Goal: Task Accomplishment & Management: Use online tool/utility

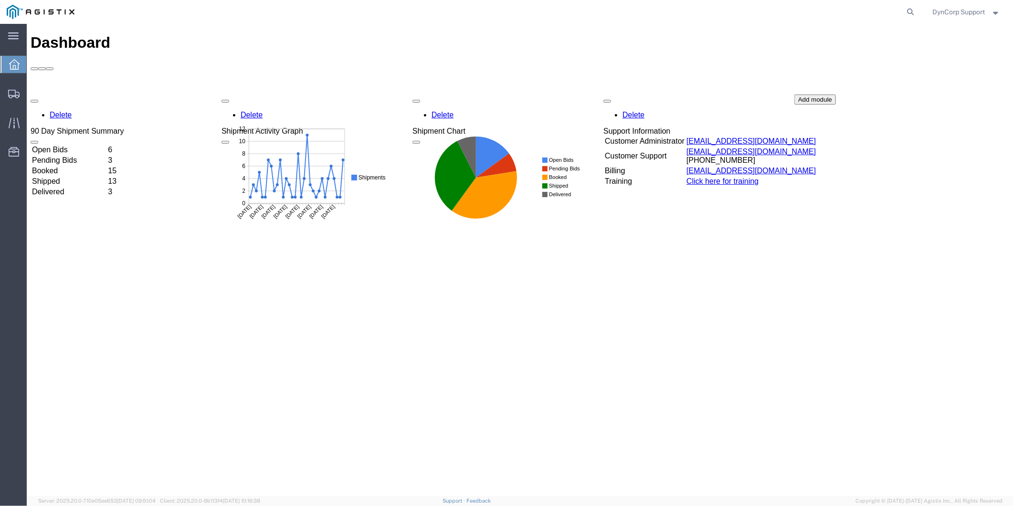
click at [970, 10] on span "DynCorp Support" at bounding box center [959, 12] width 53 height 11
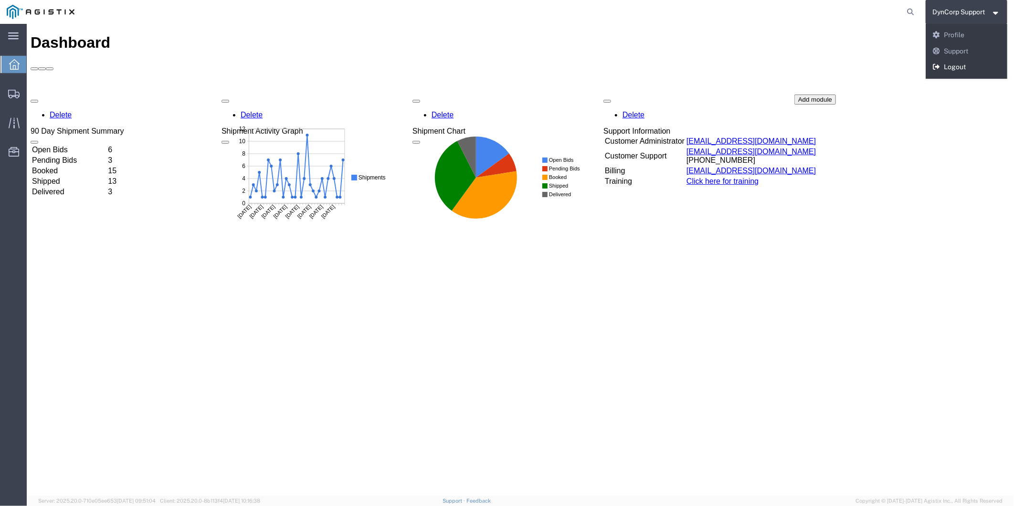
click at [964, 68] on link "Logout" at bounding box center [967, 67] width 82 height 16
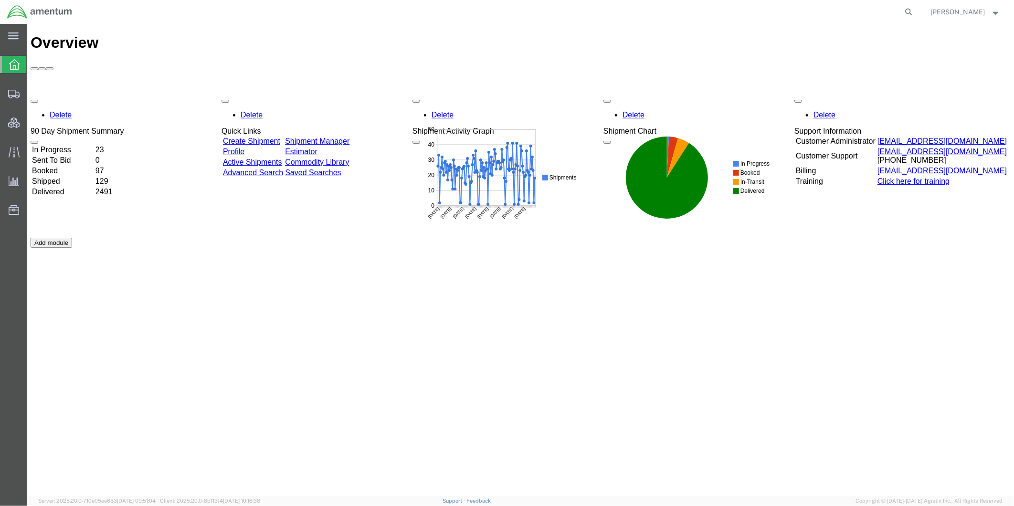
click at [694, 267] on div "Delete 90 Day Shipment Summary In Progress 23 Sent To Bid 0 Booked 97 Shipped 1…" at bounding box center [520, 237] width 980 height 286
click at [916, 12] on icon at bounding box center [908, 11] width 13 height 13
click at [698, 11] on input "search" at bounding box center [757, 11] width 290 height 23
type input "55440299"
click at [916, 9] on icon at bounding box center [908, 11] width 13 height 13
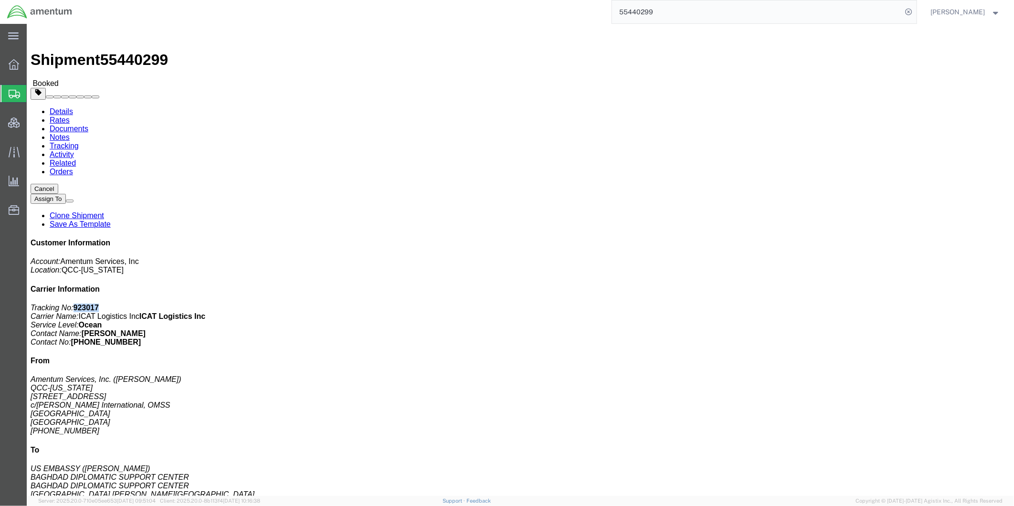
drag, startPoint x: 871, startPoint y: 119, endPoint x: 847, endPoint y: 124, distance: 24.3
click p "Tracking No: 923017 Carrier Name: ICAT Logistics Inc ICAT Logistics Inc Service…"
drag, startPoint x: 847, startPoint y: 125, endPoint x: 858, endPoint y: 121, distance: 11.6
copy b "923017"
click link "Tracking"
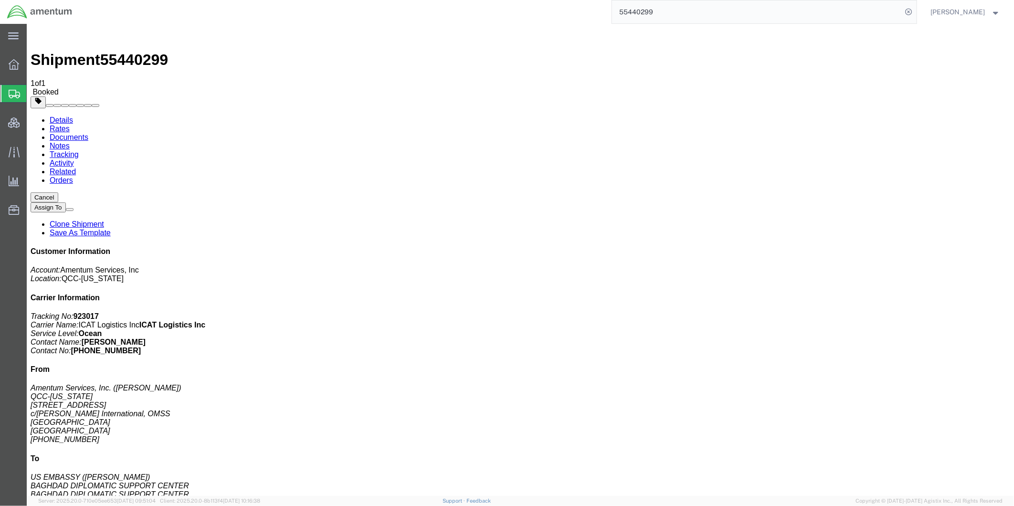
click at [69, 141] on link "Notes" at bounding box center [59, 145] width 20 height 8
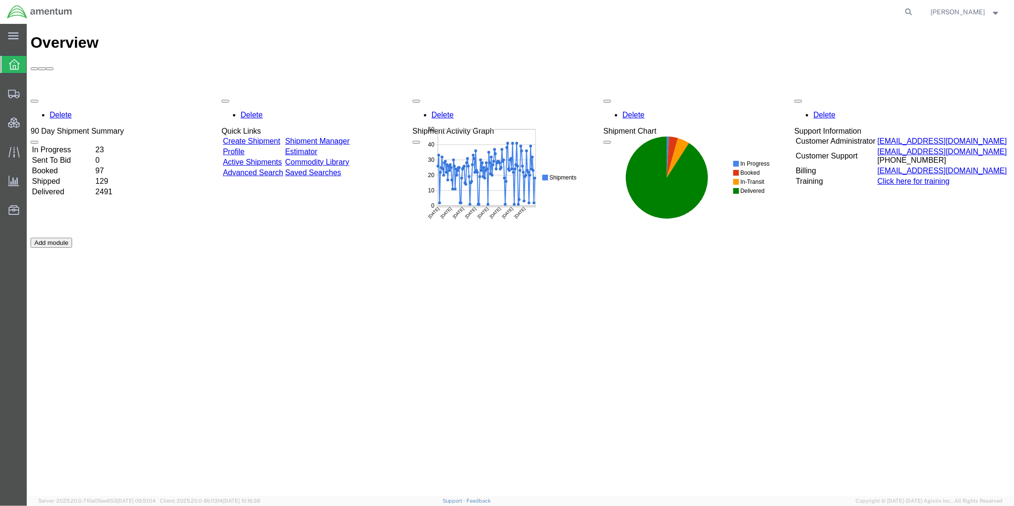
click at [962, 12] on span "[PERSON_NAME]" at bounding box center [958, 12] width 54 height 11
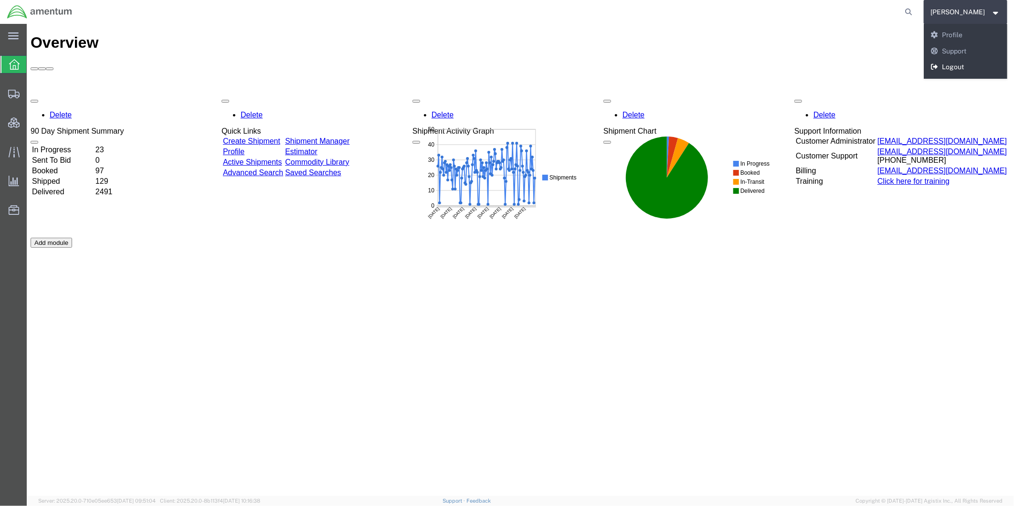
click at [967, 64] on link "Logout" at bounding box center [966, 67] width 84 height 16
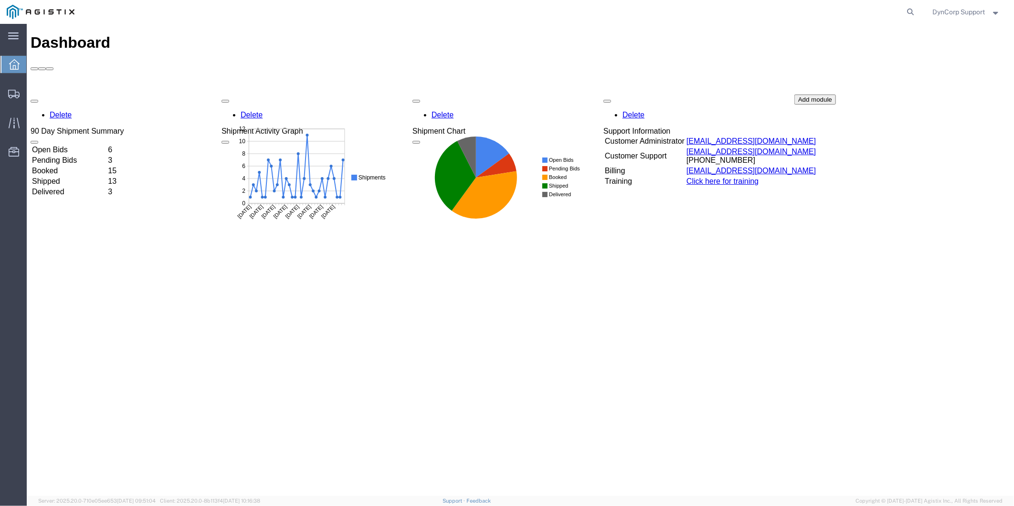
click at [69, 145] on td "Open Bids" at bounding box center [68, 150] width 75 height 10
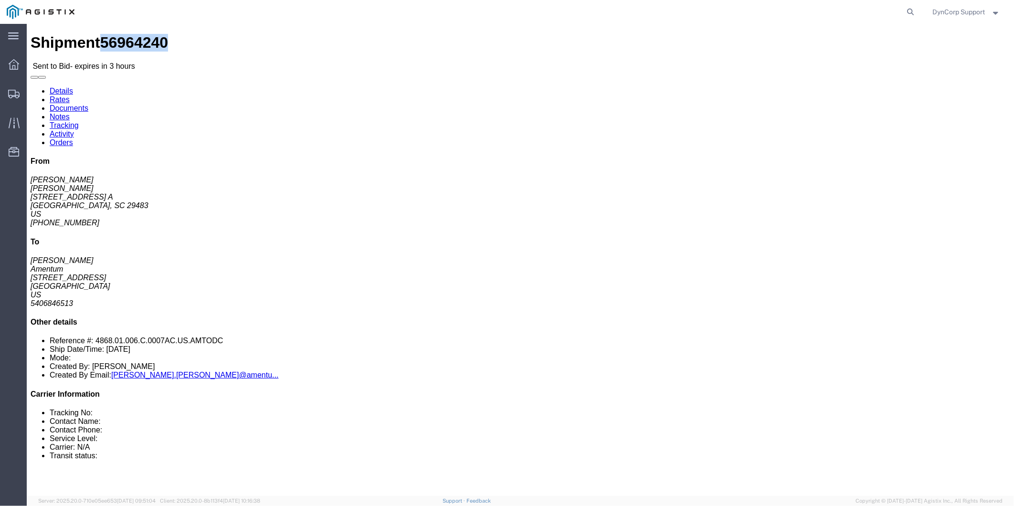
drag, startPoint x: 63, startPoint y: 11, endPoint x: 114, endPoint y: 14, distance: 51.2
click h1 "Shipment 56964240"
drag, startPoint x: 114, startPoint y: 14, endPoint x: 105, endPoint y: 14, distance: 8.6
copy span "56964240"
click button "button"
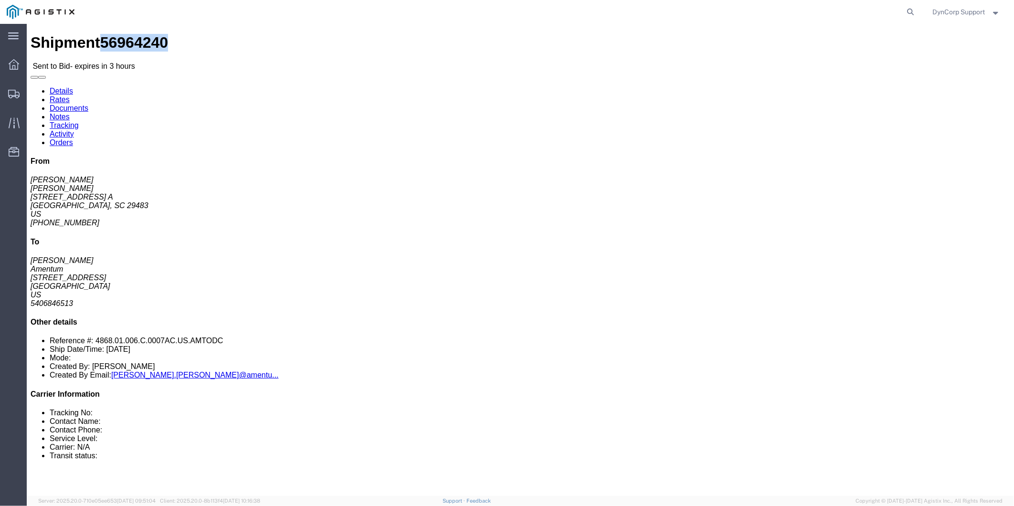
click link "Enter / Modify Bid"
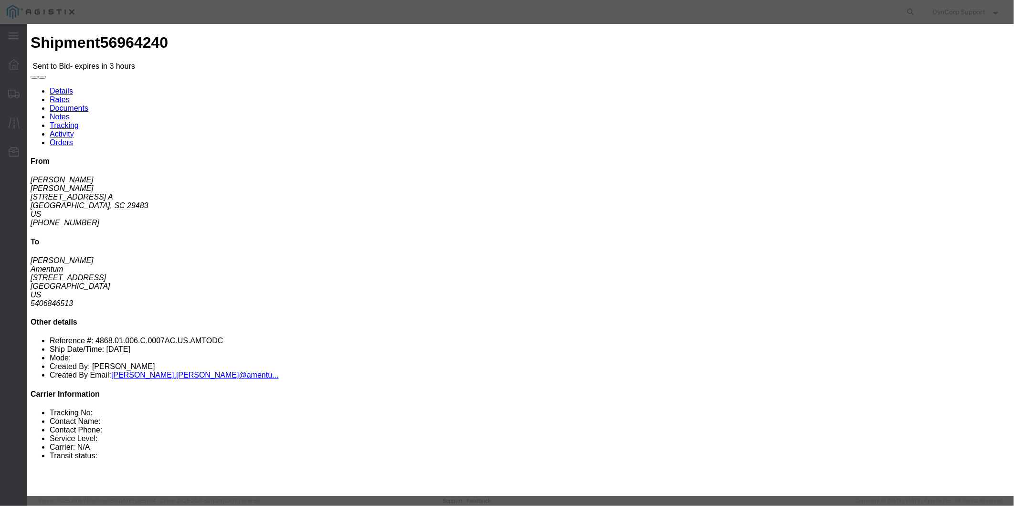
click input "number"
type input "1950"
click select "Select Crane Worldwide [PERSON_NAME] International"
select select "141"
click select "Select Crane Worldwide [PERSON_NAME] International"
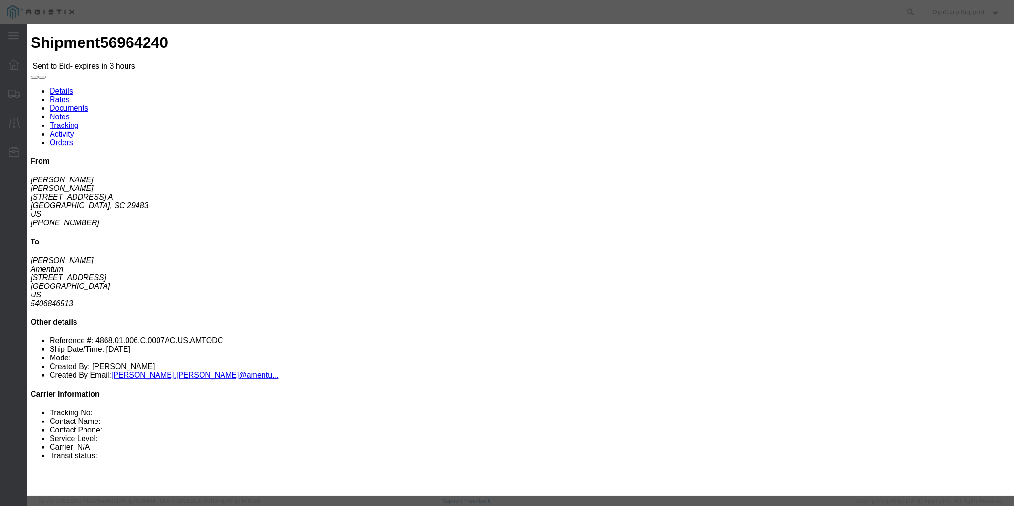
click select "Select 2 Day AM Service 2 Day PM 2 Day Service 3 - 5 Day 3 Day PM 3 Day Service…"
select select "1171"
click select "Select 2 Day AM Service 2 Day PM 2 Day Service 3 - 5 Day 3 Day PM 3 Day Service…"
click input "text"
type input "56964240"
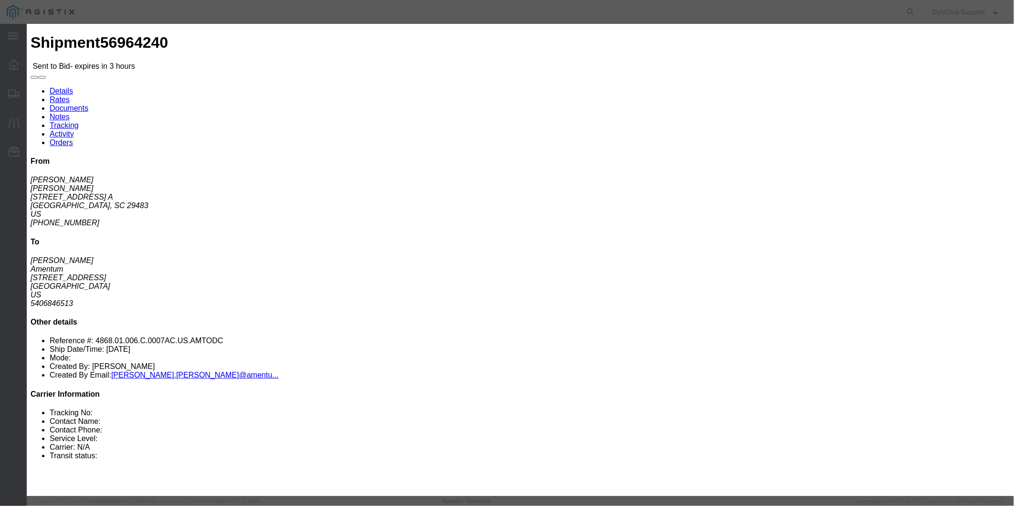
click button "Submit"
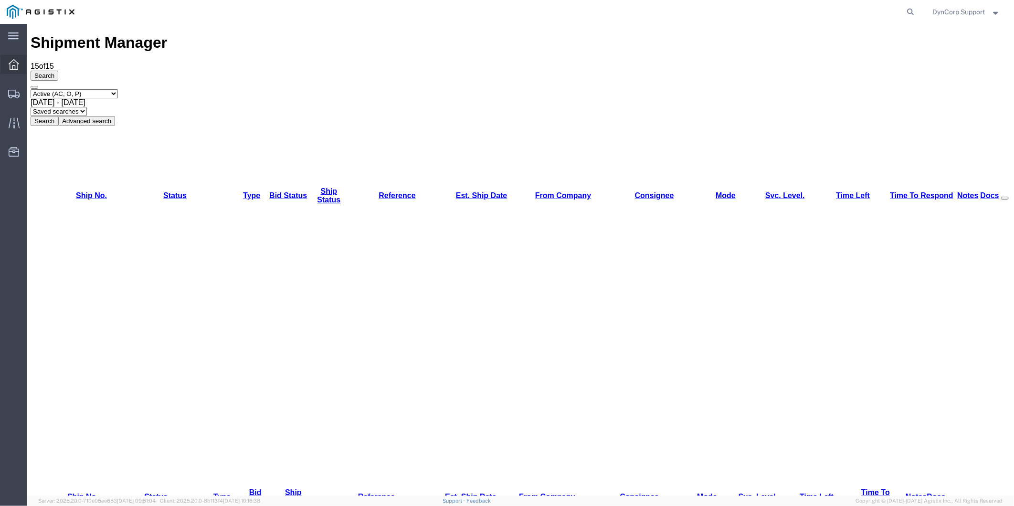
click at [10, 64] on icon at bounding box center [14, 64] width 11 height 11
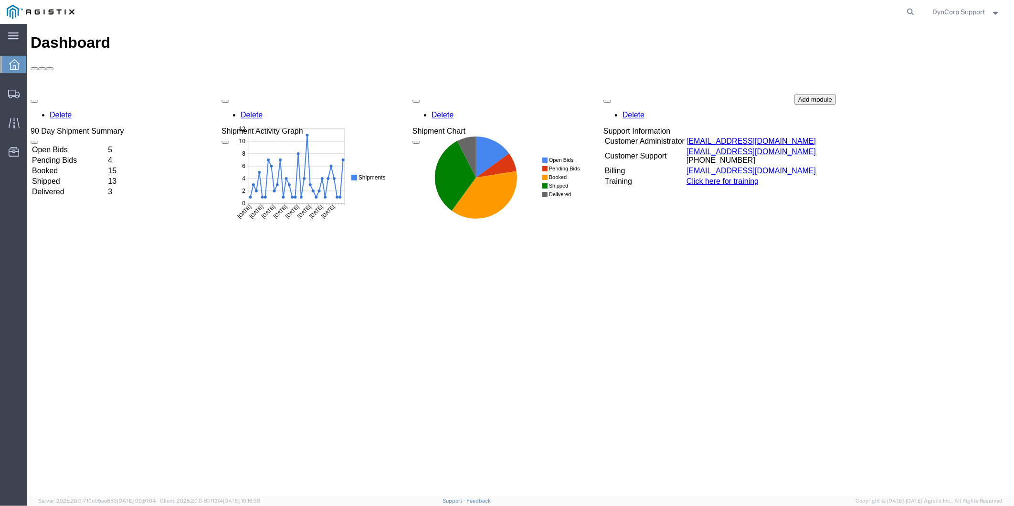
click at [67, 145] on td "Open Bids" at bounding box center [68, 150] width 75 height 10
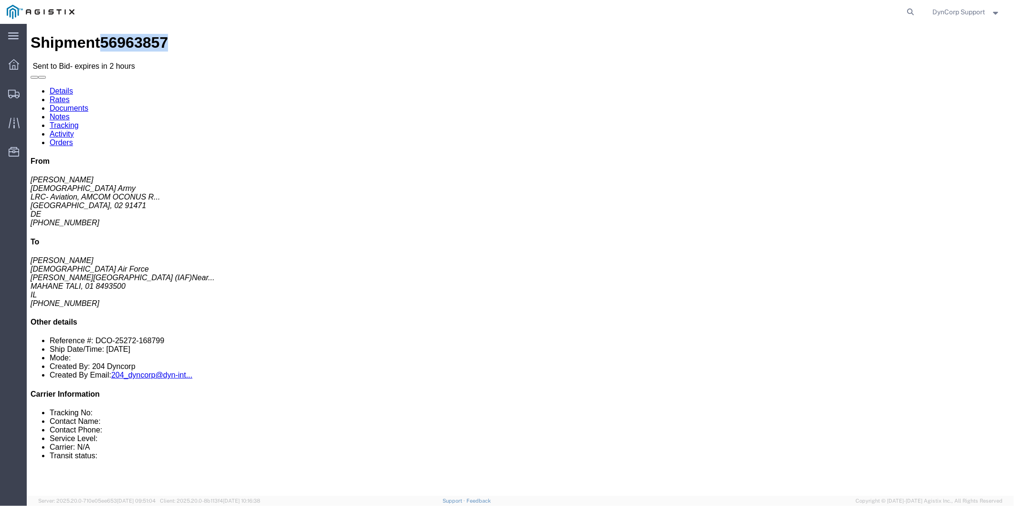
drag, startPoint x: 64, startPoint y: 9, endPoint x: 116, endPoint y: 12, distance: 51.7
click div "Shipment 56963857 Sent to Bid - expires in 2 hours"
drag, startPoint x: 115, startPoint y: 12, endPoint x: 93, endPoint y: 13, distance: 21.5
copy span "56963857"
click link "Notes"
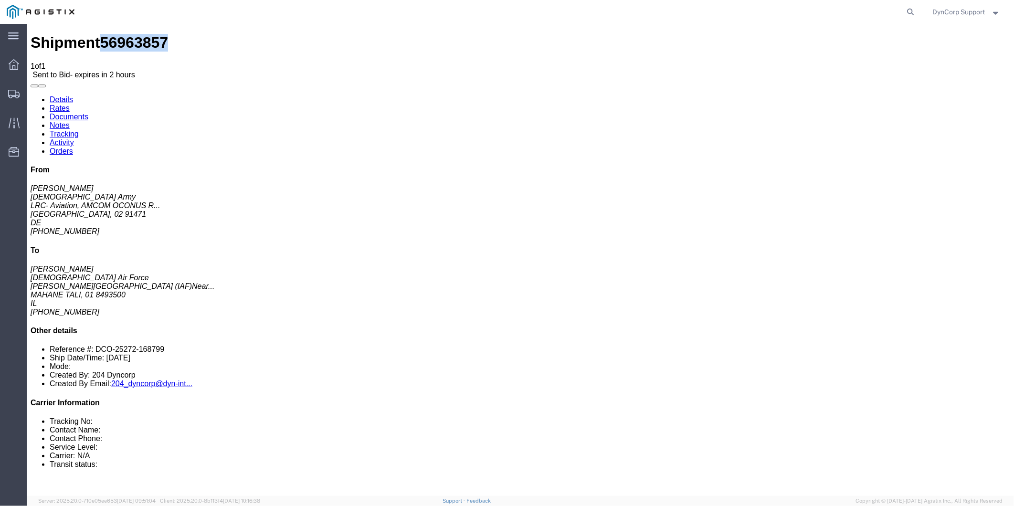
click at [88, 112] on link "Documents" at bounding box center [68, 116] width 39 height 8
click at [12, 64] on icon at bounding box center [14, 64] width 11 height 11
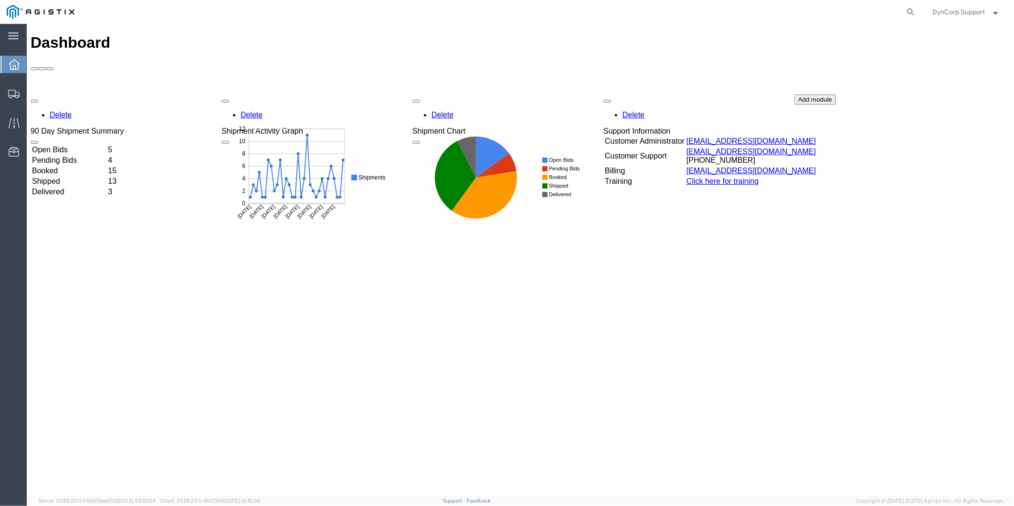
click at [62, 94] on div "Delete 90 Day Shipment Summary Open Bids 5 Pending Bids 4 Booked 15 Shipped 13 …" at bounding box center [520, 165] width 980 height 143
click at [63, 145] on td "Open Bids" at bounding box center [68, 150] width 75 height 10
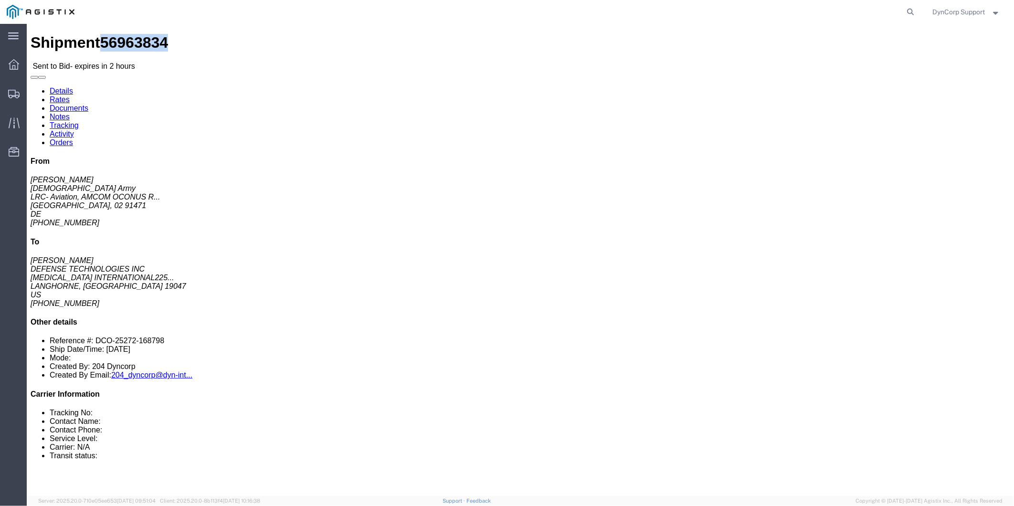
drag, startPoint x: 63, startPoint y: 11, endPoint x: 112, endPoint y: 9, distance: 49.3
click span "56963834"
copy span "56963834"
click at [15, 67] on icon at bounding box center [14, 64] width 11 height 11
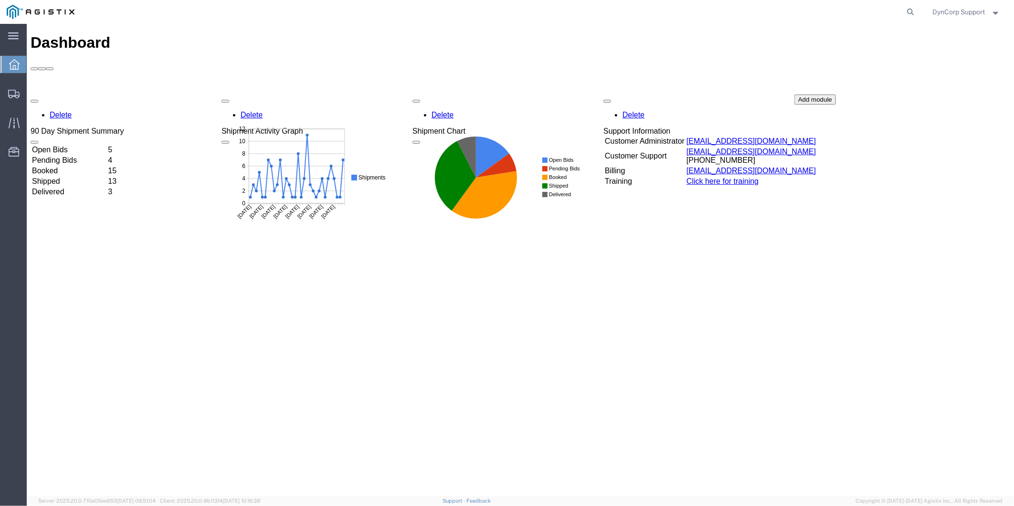
click at [68, 145] on td "Open Bids" at bounding box center [68, 150] width 75 height 10
